Goal: Task Accomplishment & Management: Manage account settings

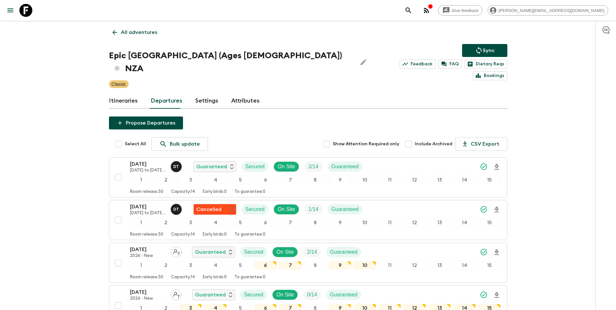
scroll to position [12, 0]
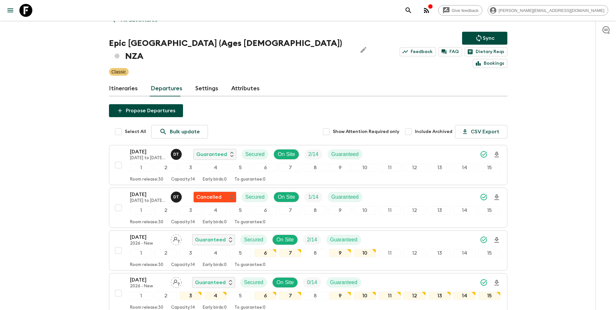
click at [125, 23] on p "All adventures" at bounding box center [139, 20] width 36 height 8
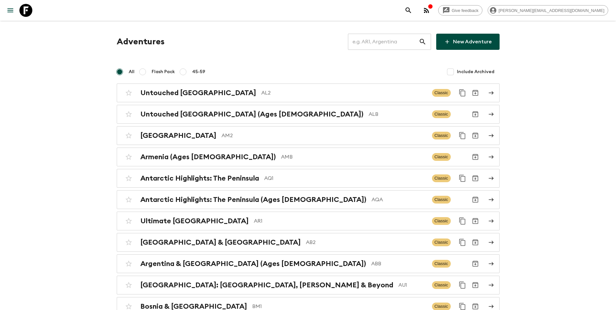
click at [392, 44] on input "text" at bounding box center [383, 42] width 71 height 18
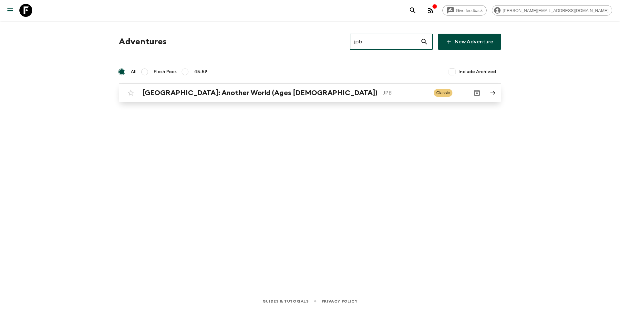
type input "jpb"
click at [383, 90] on p "JPB" at bounding box center [406, 93] width 46 height 8
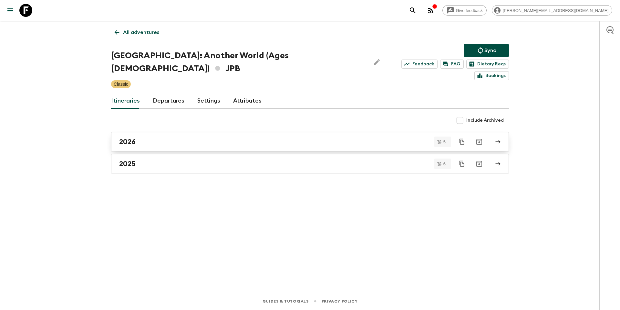
click at [165, 135] on link "2026" at bounding box center [310, 141] width 398 height 19
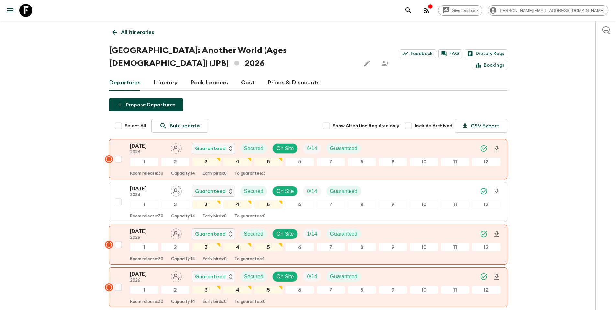
click at [127, 32] on p "All itineraries" at bounding box center [137, 32] width 33 height 8
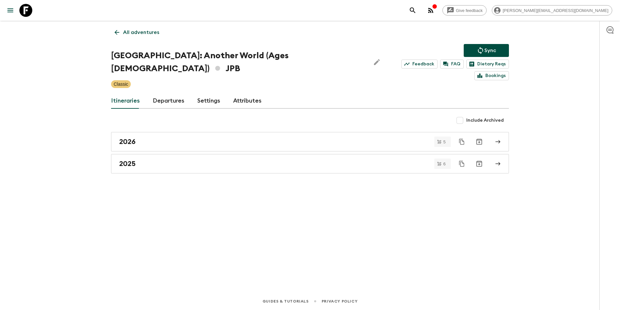
click at [163, 93] on link "Departures" at bounding box center [169, 101] width 32 height 16
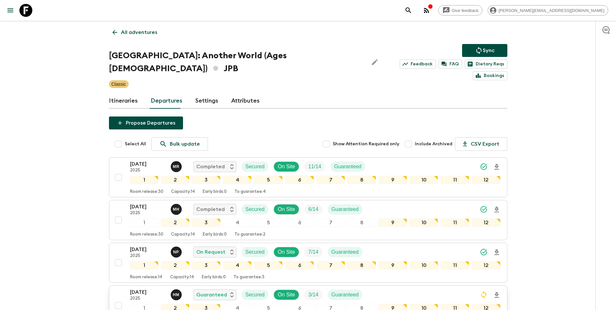
click at [118, 299] on input "checkbox" at bounding box center [118, 305] width 13 height 13
checkbox input "true"
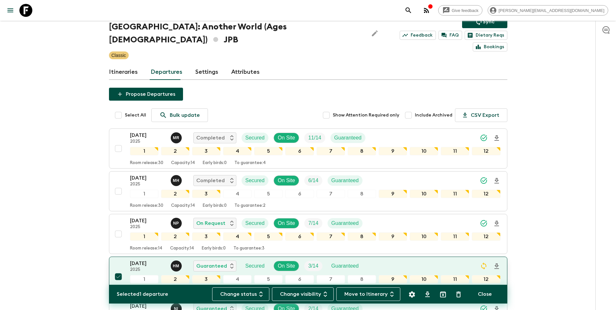
scroll to position [29, 0]
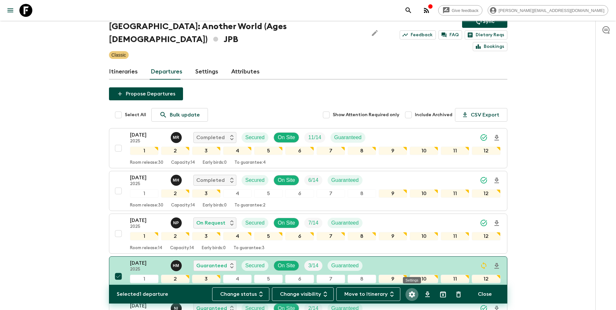
click at [416, 293] on icon "Settings" at bounding box center [412, 294] width 8 height 8
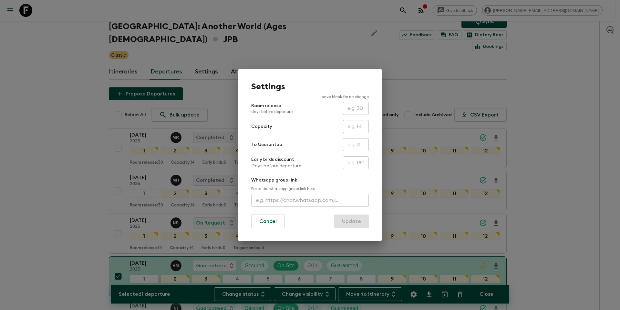
click at [356, 165] on input "text" at bounding box center [356, 162] width 26 height 13
click at [355, 110] on input "text" at bounding box center [356, 108] width 26 height 13
type input "26"
click at [354, 220] on button "Update" at bounding box center [351, 221] width 35 height 14
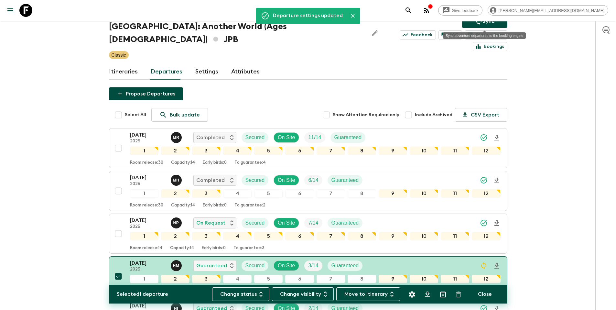
drag, startPoint x: 492, startPoint y: 23, endPoint x: 486, endPoint y: 22, distance: 6.2
click at [491, 23] on p "Sync" at bounding box center [488, 21] width 12 height 8
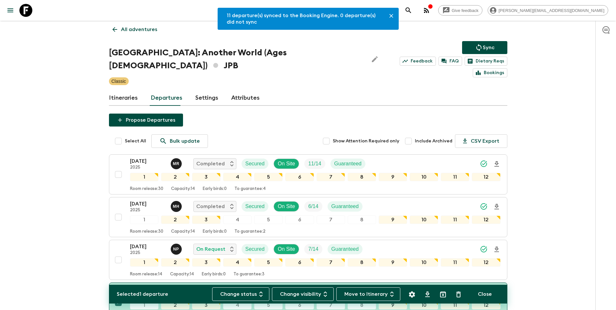
scroll to position [0, 0]
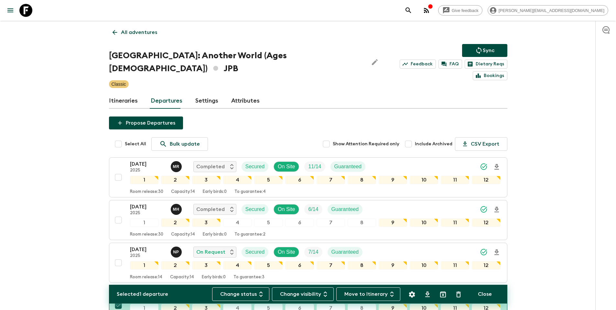
click at [143, 34] on p "All adventures" at bounding box center [139, 32] width 36 height 8
